Goal: Find specific page/section: Find specific page/section

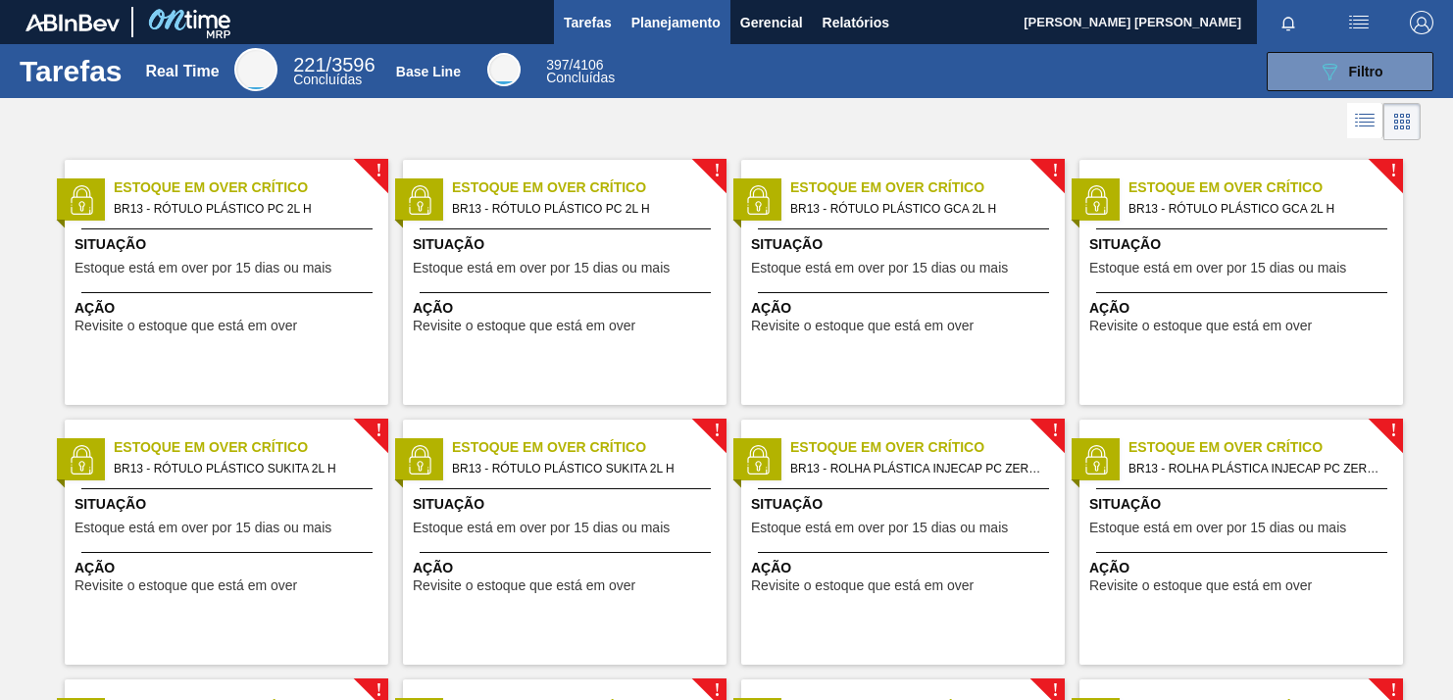
click at [673, 16] on span "Planejamento" at bounding box center [675, 23] width 89 height 24
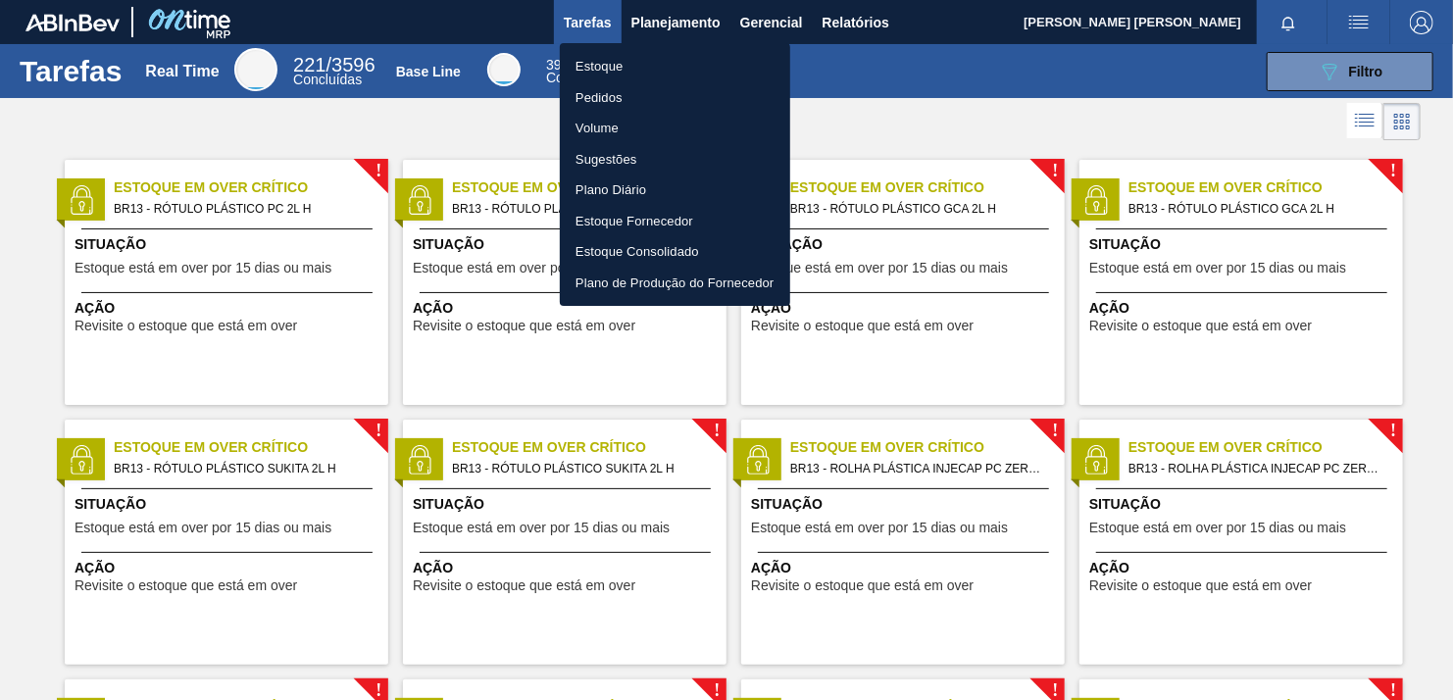
click at [581, 98] on li "Pedidos" at bounding box center [675, 97] width 230 height 31
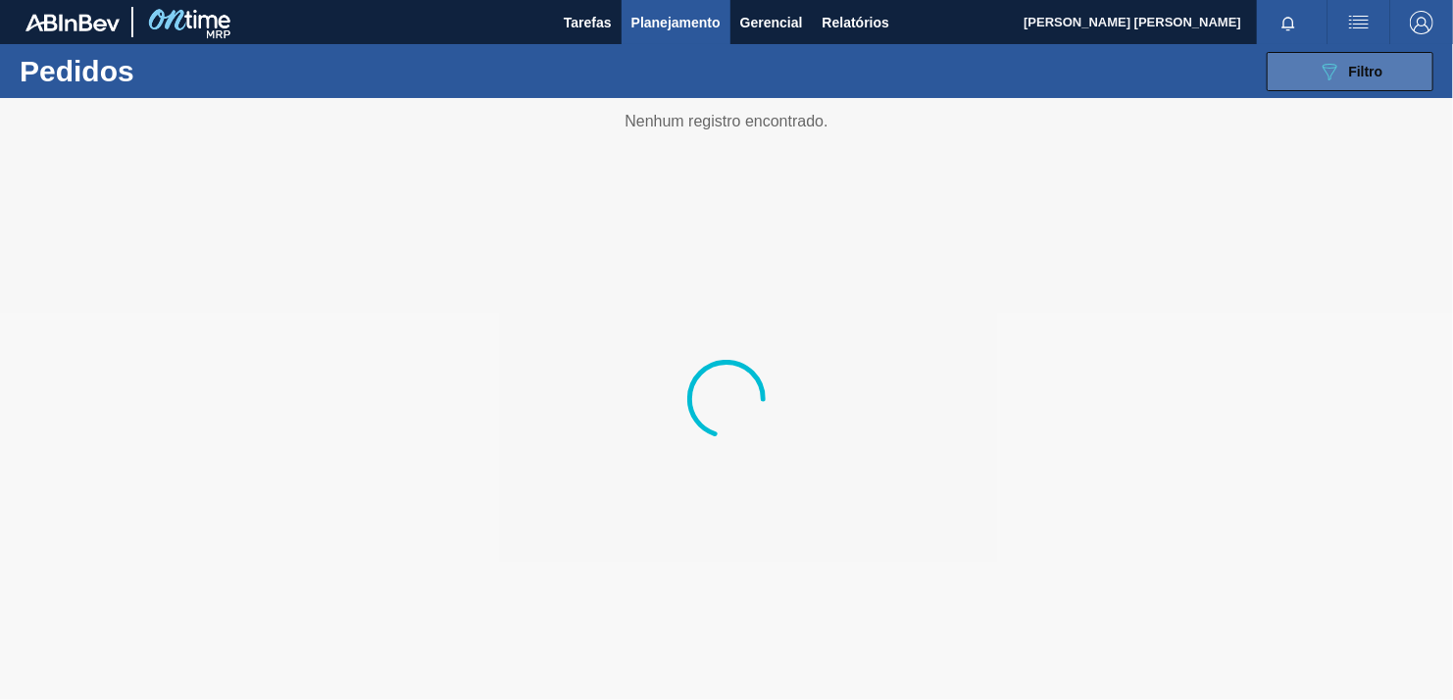
click at [1324, 86] on button "089F7B8B-B2A5-4AFE-B5C0-19BA573D28AC Filtro" at bounding box center [1349, 71] width 167 height 39
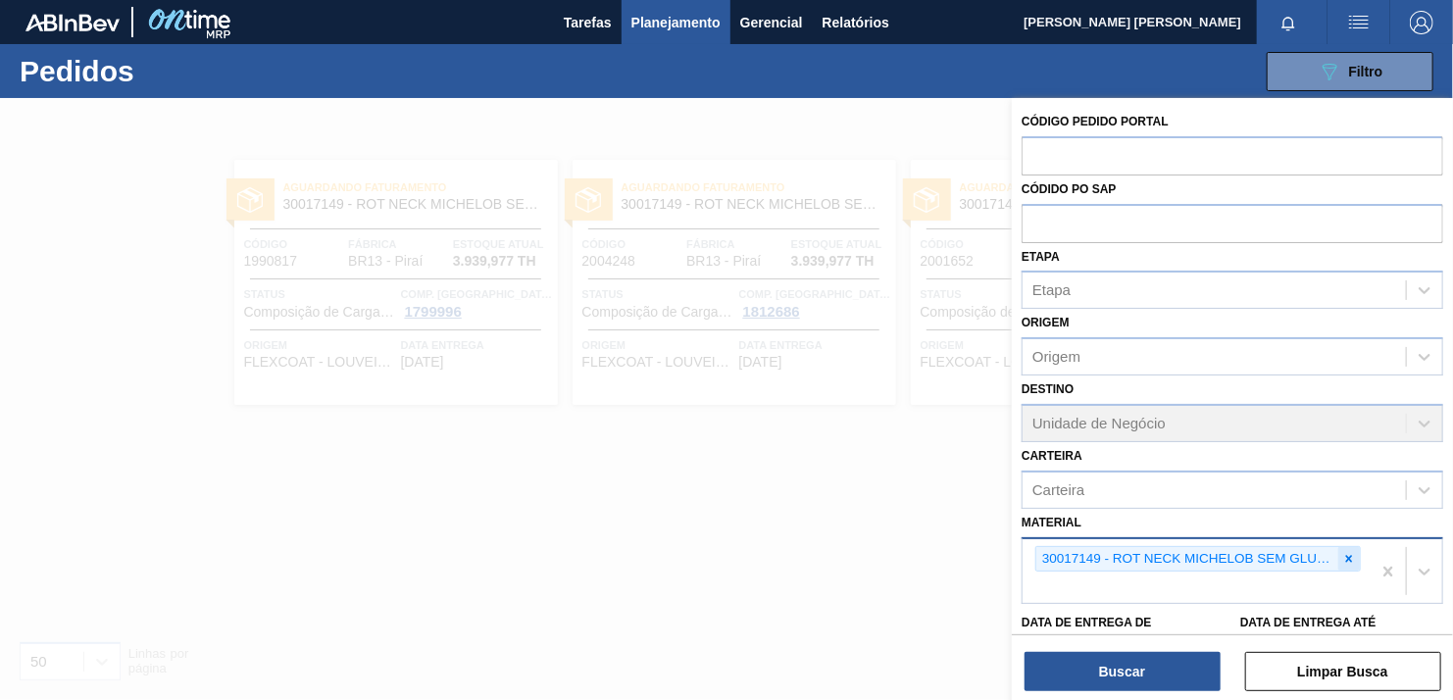
click at [1346, 547] on div at bounding box center [1349, 559] width 22 height 25
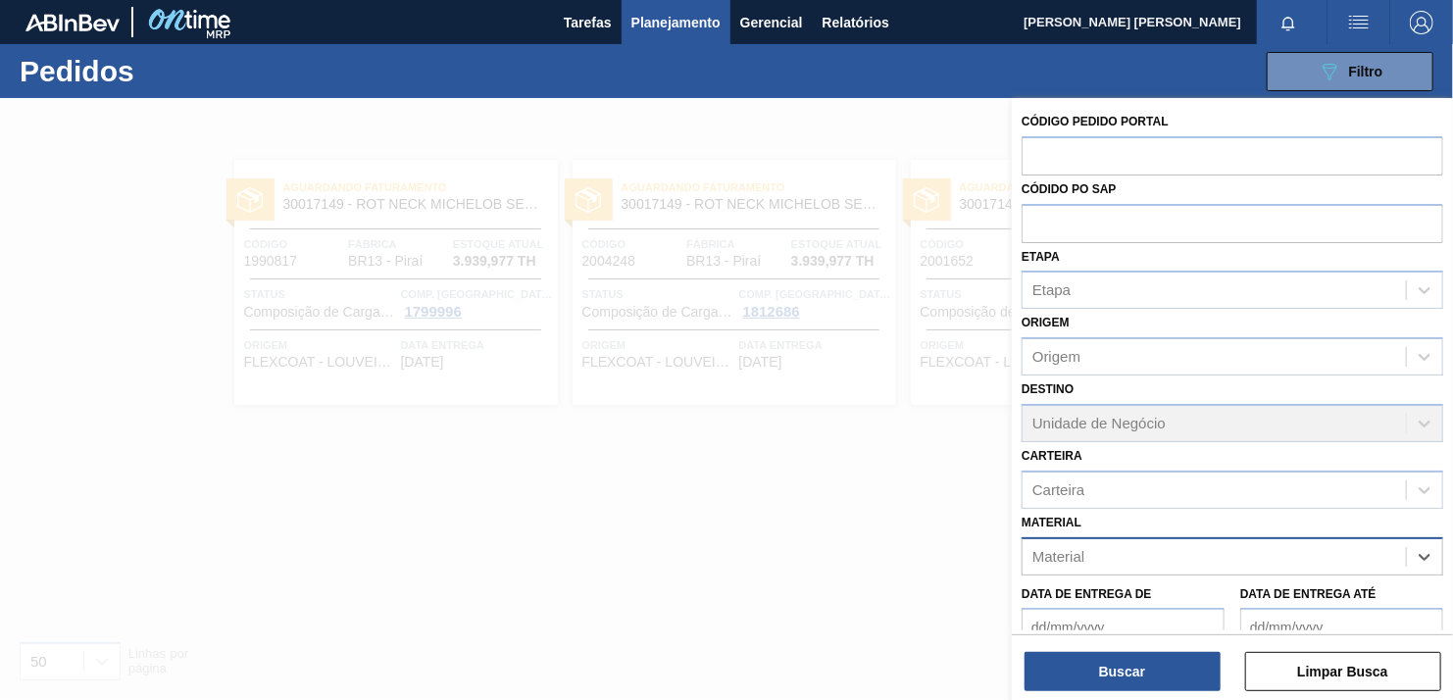
click at [1174, 553] on div "Material" at bounding box center [1213, 556] width 383 height 28
paste input "30017898"
type input "30017898"
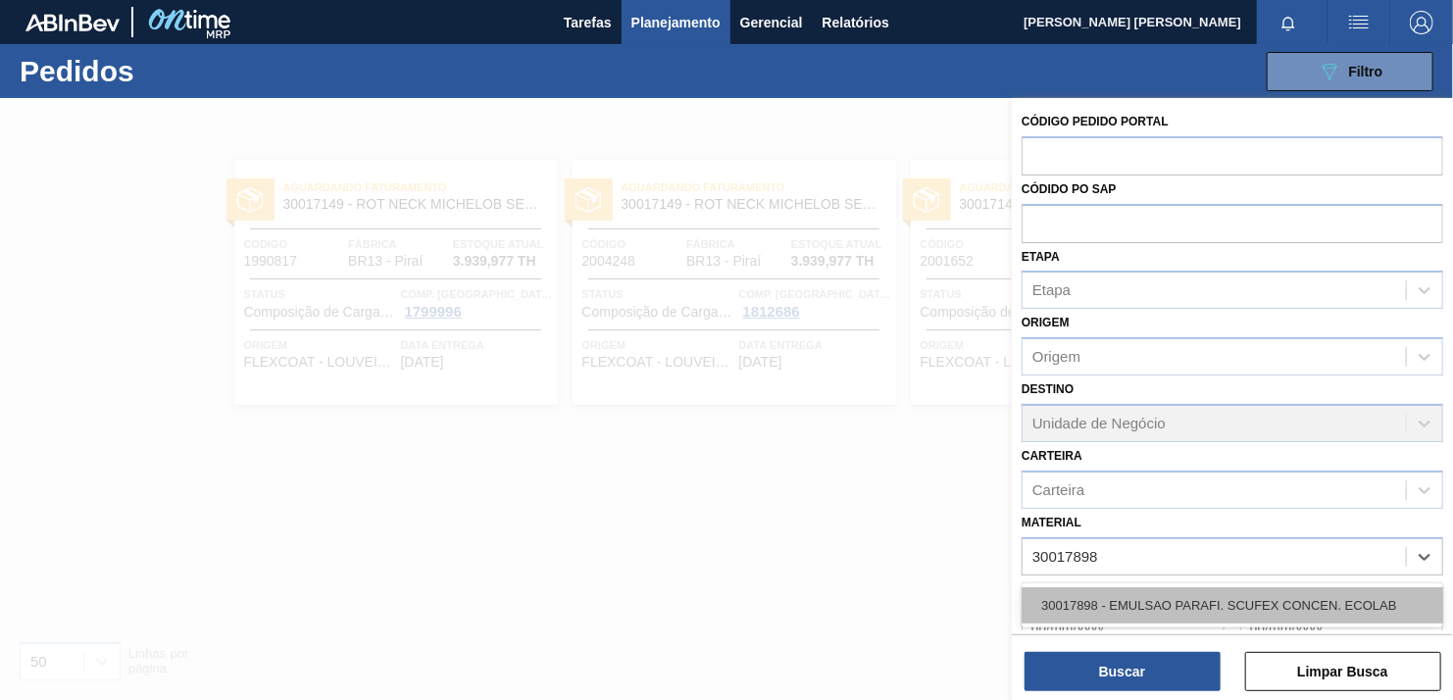
click at [1154, 592] on div "30017898 - EMULSAO PARAFI. SCUFEX CONCEN. ECOLAB" at bounding box center [1232, 605] width 422 height 36
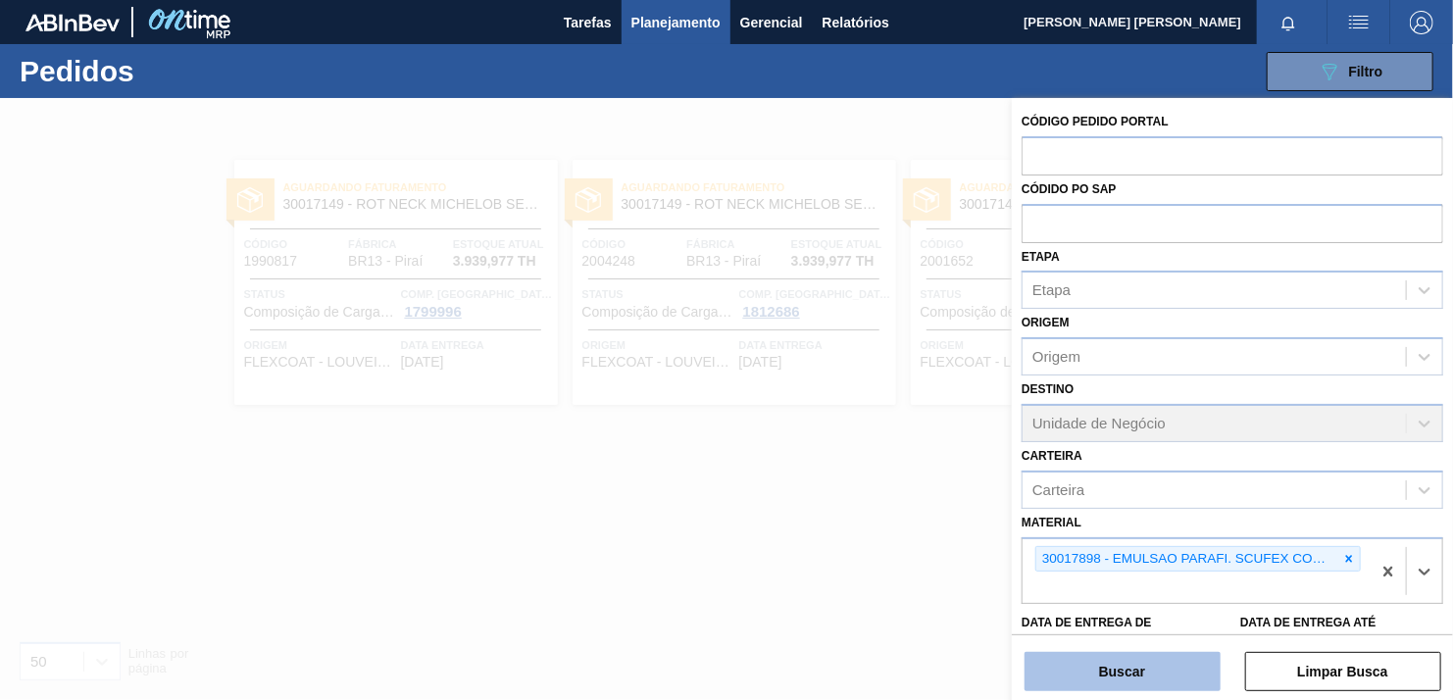
click at [1123, 667] on button "Buscar" at bounding box center [1122, 671] width 196 height 39
